Goal: Check status: Check status

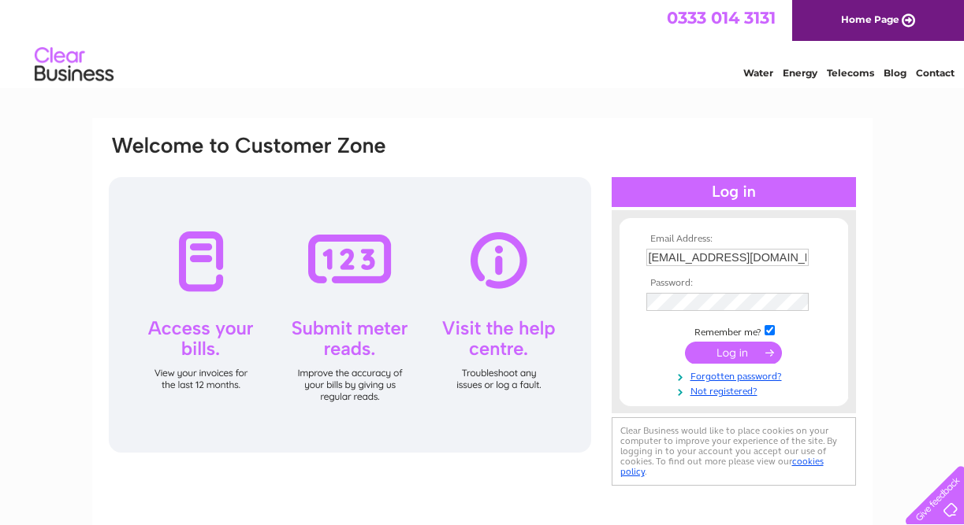
click at [730, 360] on input "submit" at bounding box center [733, 353] width 97 height 22
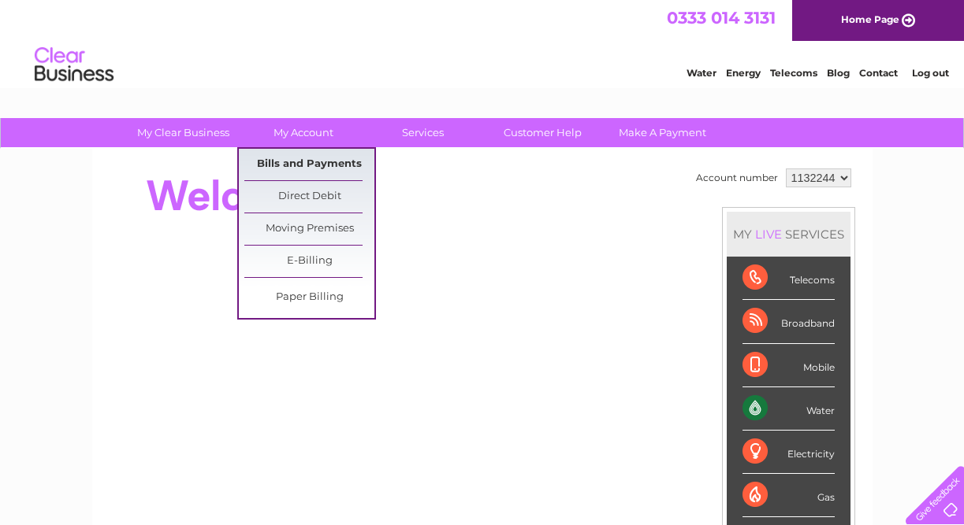
click at [303, 160] on link "Bills and Payments" at bounding box center [309, 165] width 130 height 32
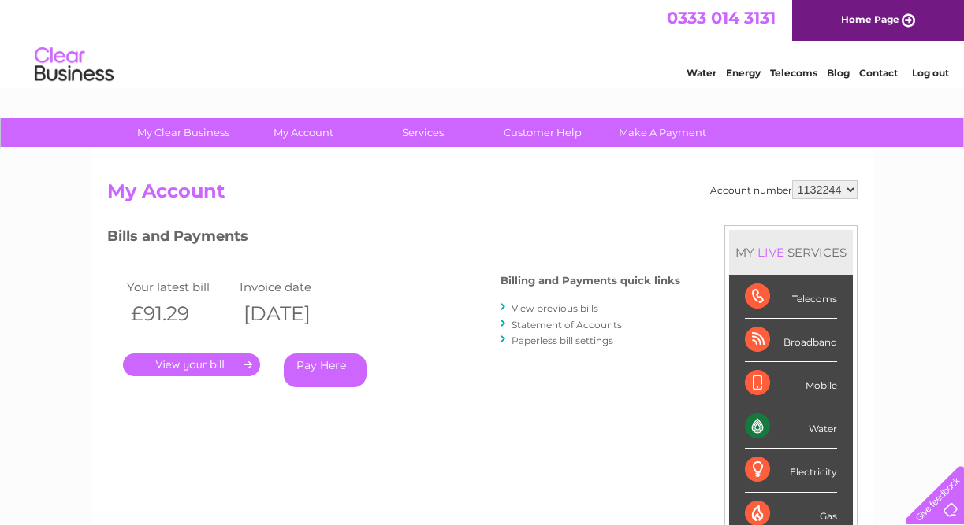
click at [195, 365] on link "." at bounding box center [191, 365] width 137 height 23
click at [555, 306] on link "View previous bills" at bounding box center [554, 309] width 87 height 12
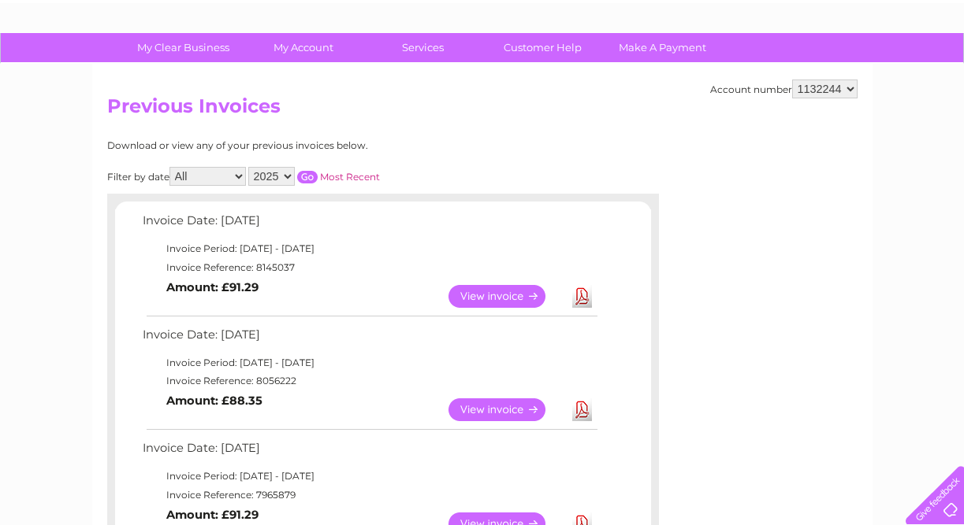
scroll to position [91, 0]
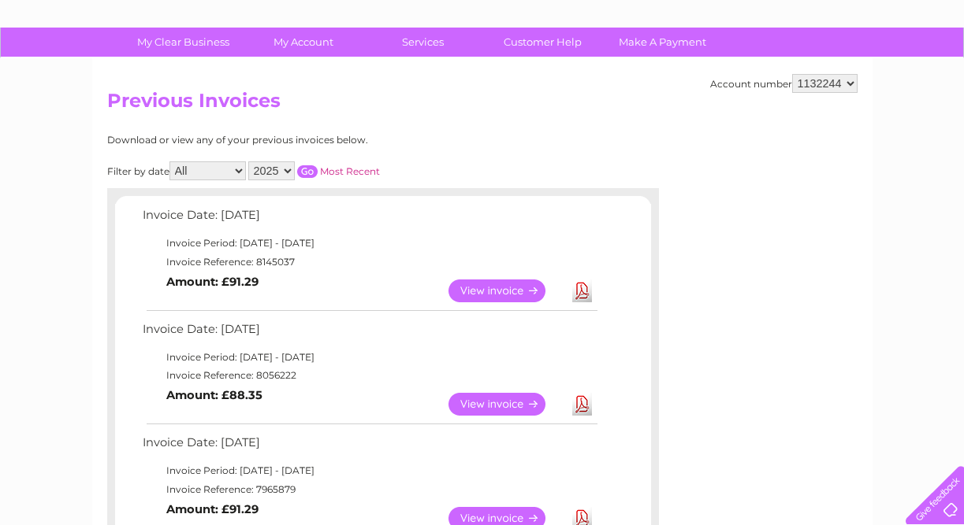
click at [513, 406] on link "View" at bounding box center [506, 404] width 116 height 23
